Goal: Task Accomplishment & Management: Use online tool/utility

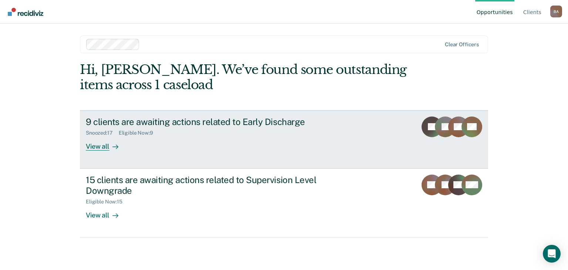
click at [176, 127] on div "Snoozed : 17 Eligible Now : 9" at bounding box center [216, 131] width 260 height 9
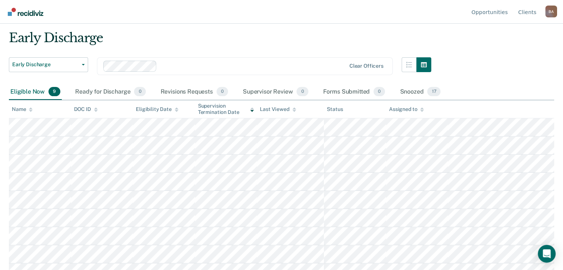
scroll to position [32, 0]
